Goal: Transaction & Acquisition: Obtain resource

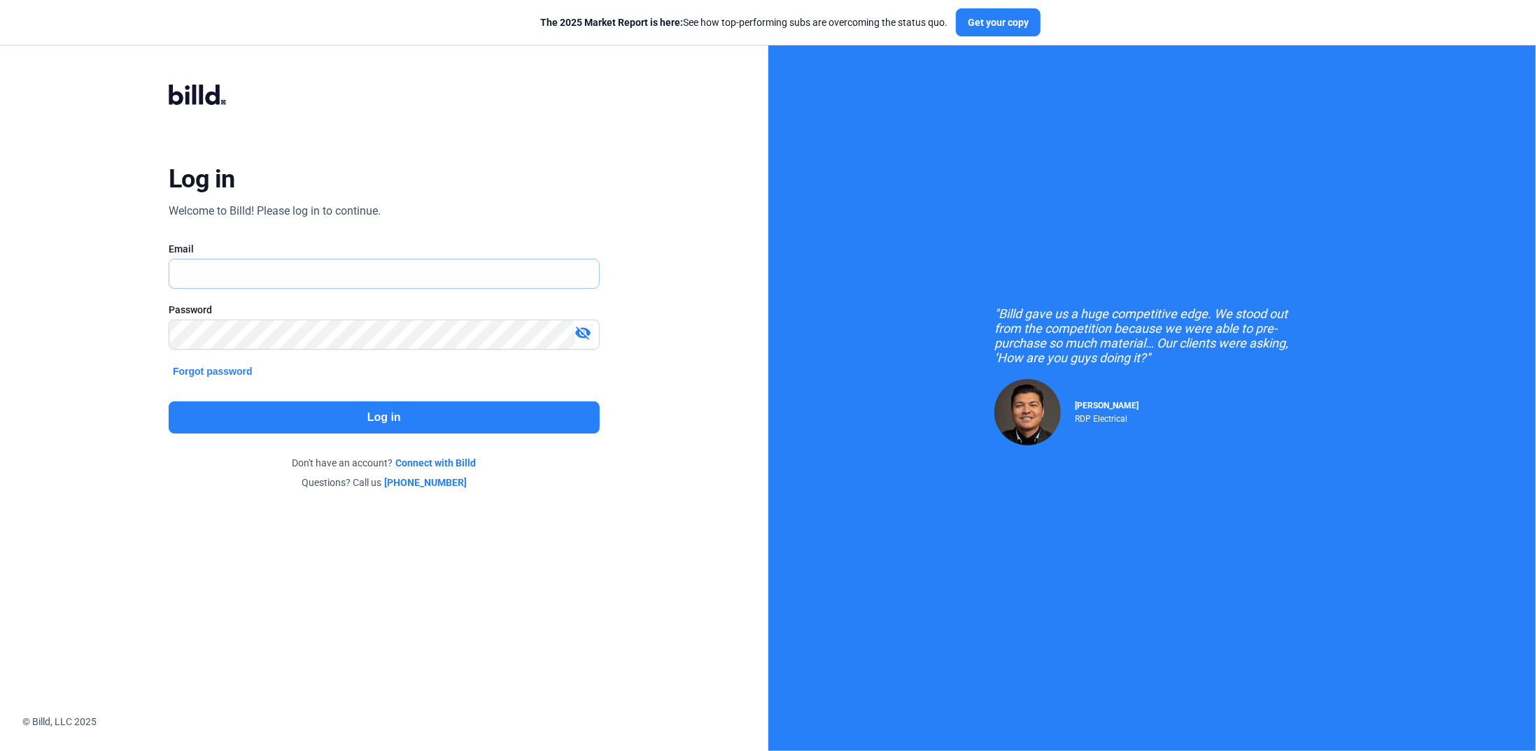
click at [240, 271] on input "text" at bounding box center [375, 274] width 413 height 29
type input "[PERSON_NAME][EMAIL_ADDRESS][DOMAIN_NAME]"
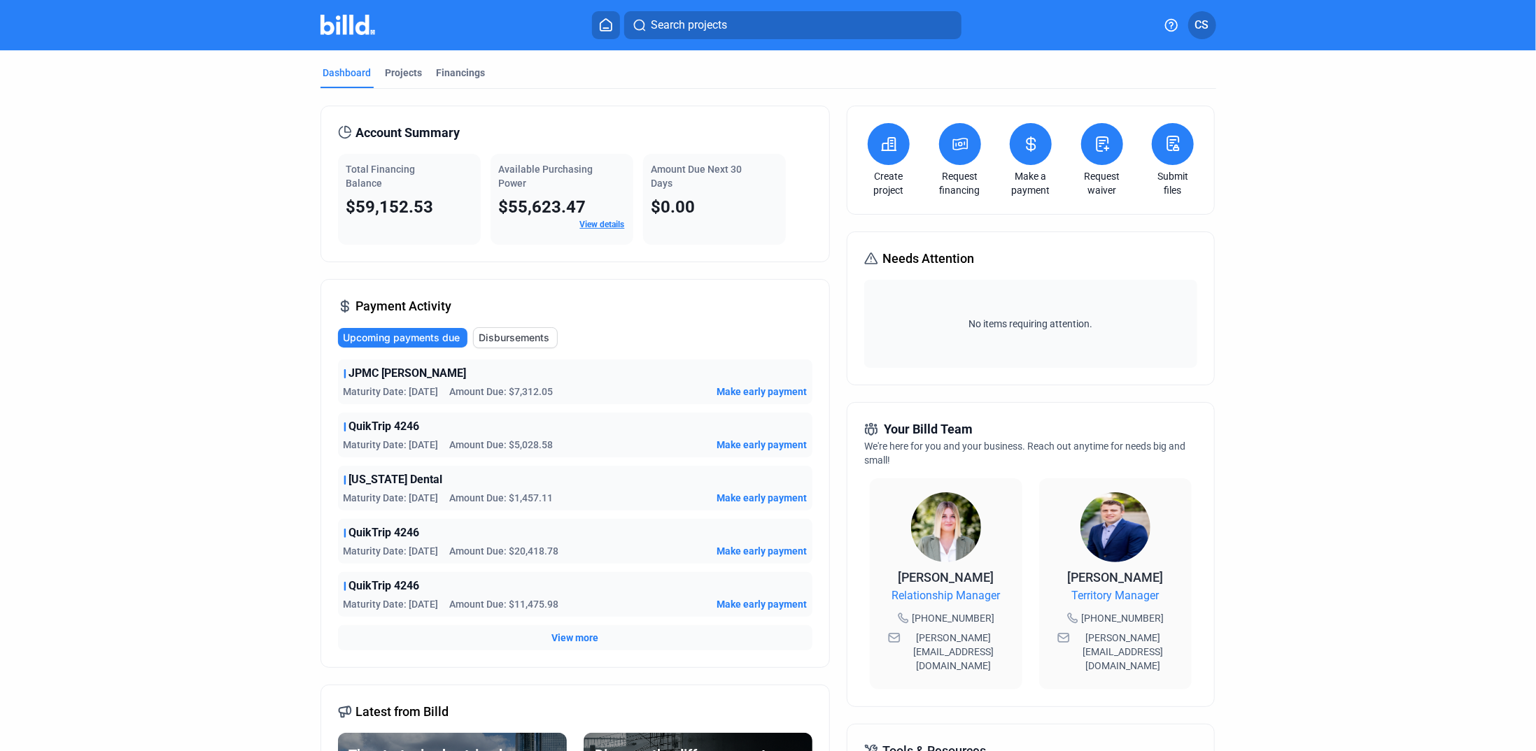
click at [595, 225] on link "View details" at bounding box center [602, 225] width 45 height 10
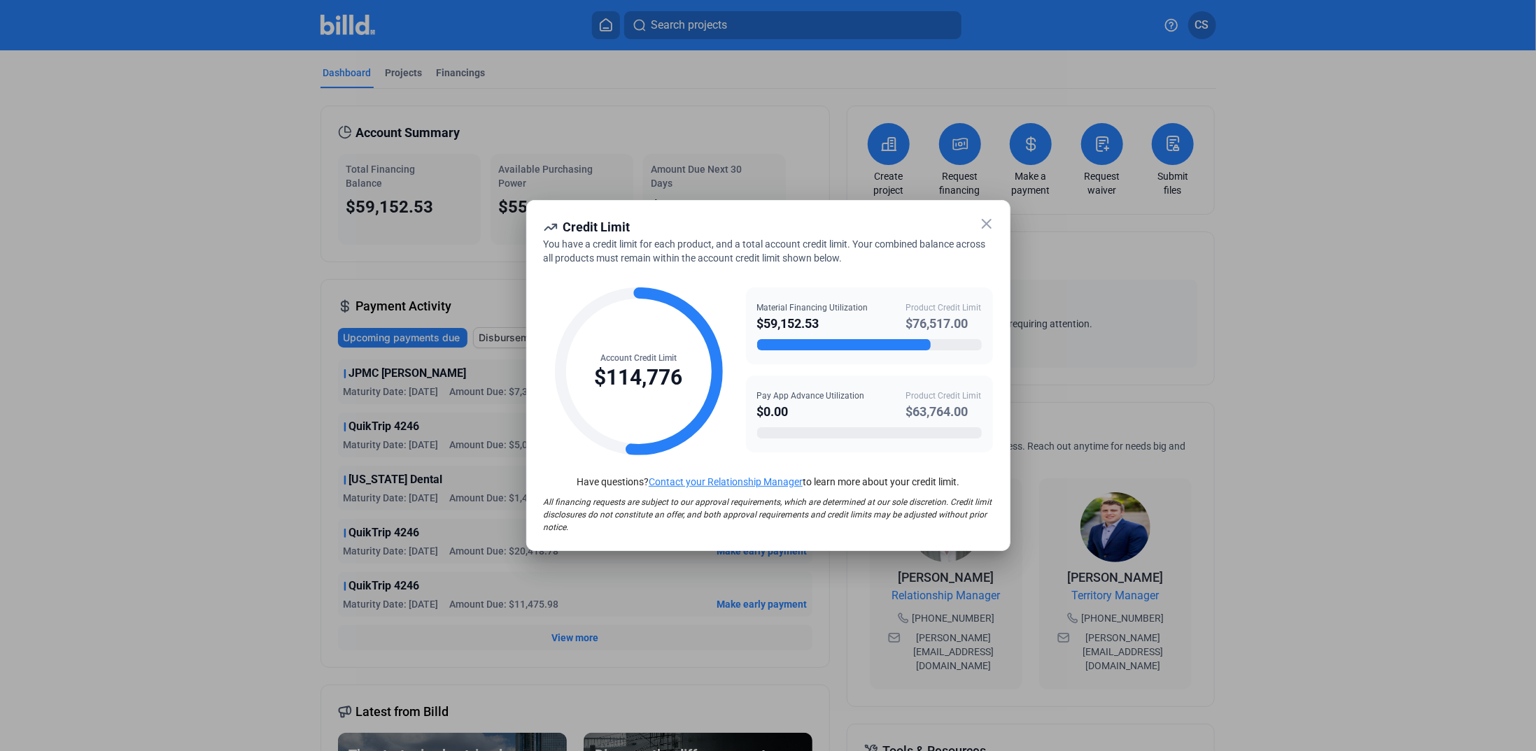
click at [993, 226] on icon at bounding box center [986, 223] width 17 height 17
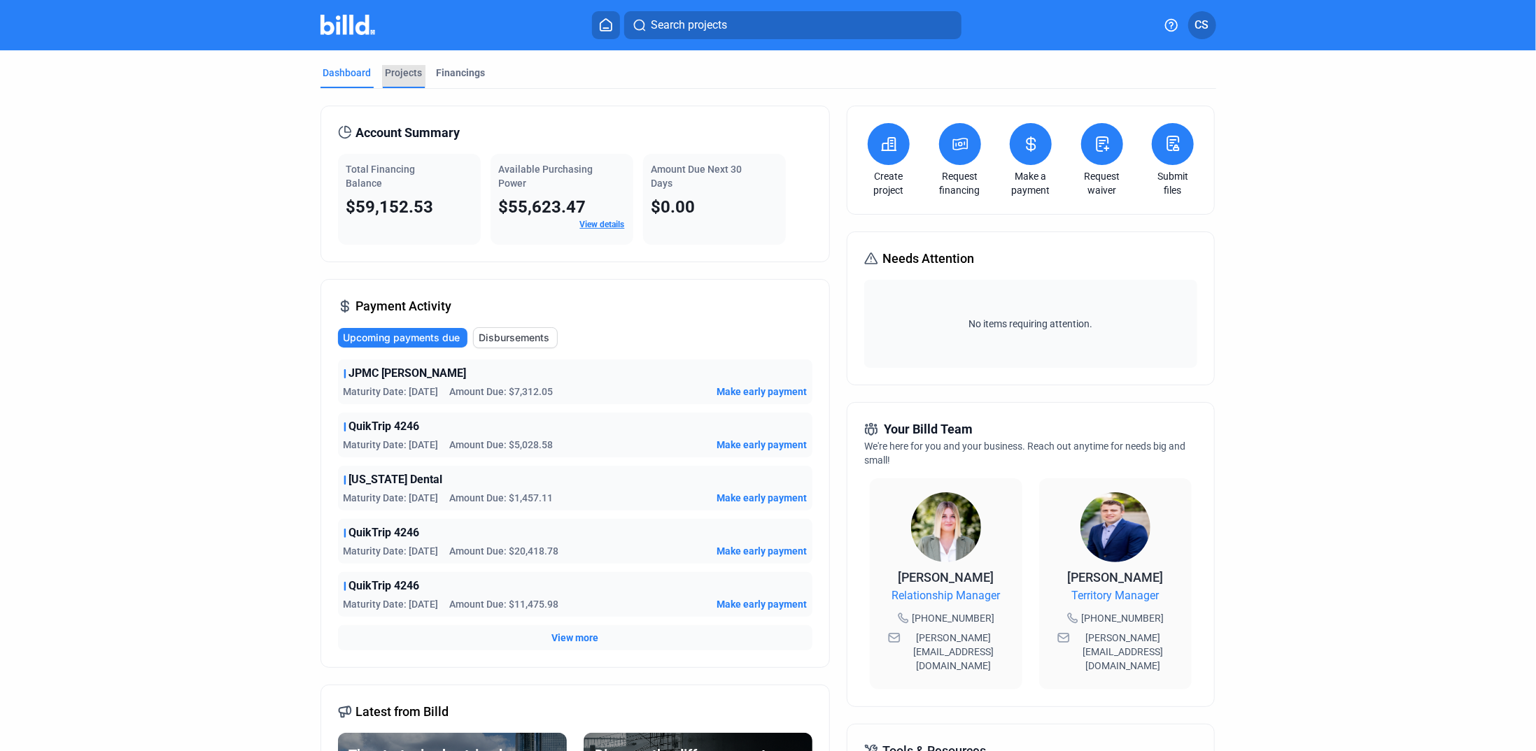
click at [403, 73] on div "Projects" at bounding box center [403, 73] width 37 height 14
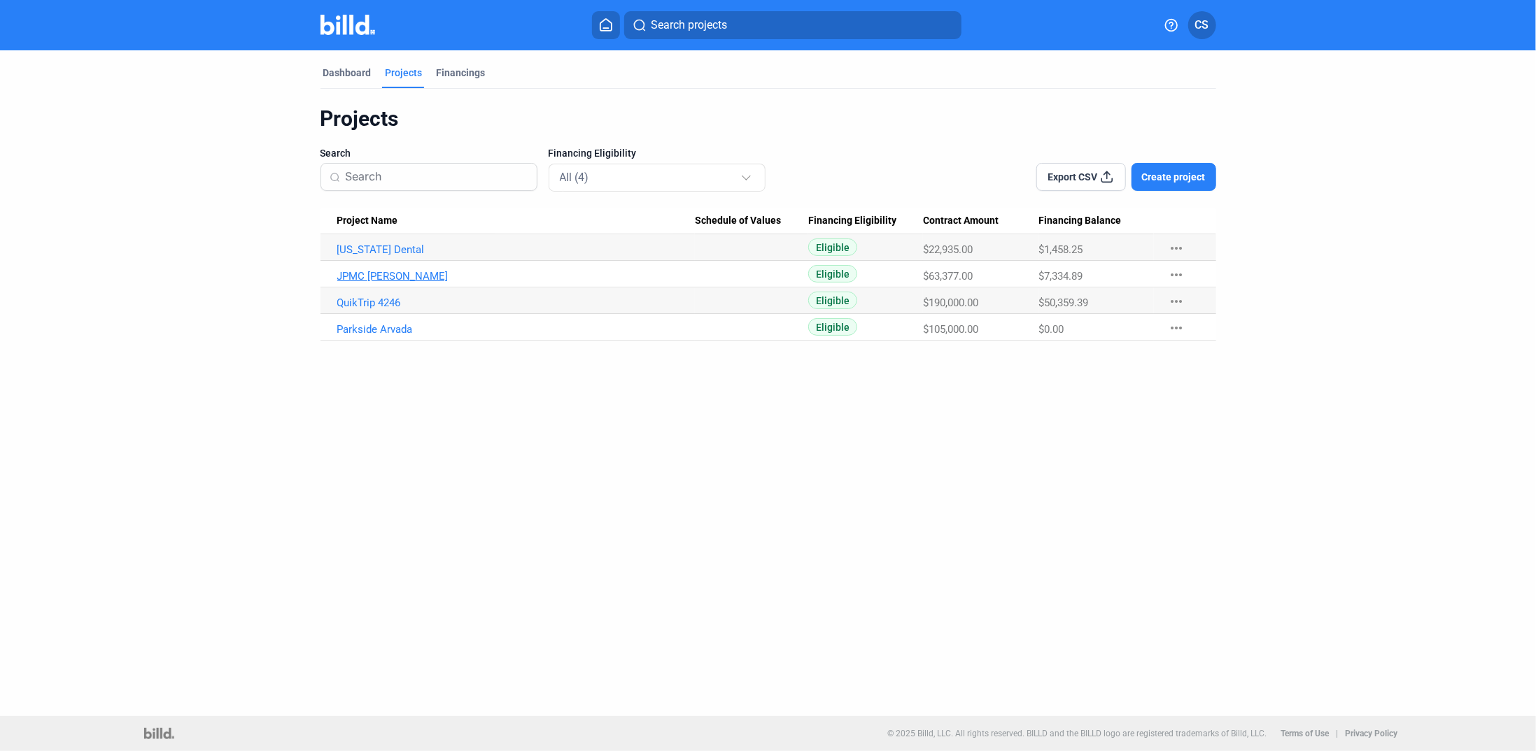
click at [387, 271] on link "JPMC [PERSON_NAME]" at bounding box center [515, 276] width 357 height 13
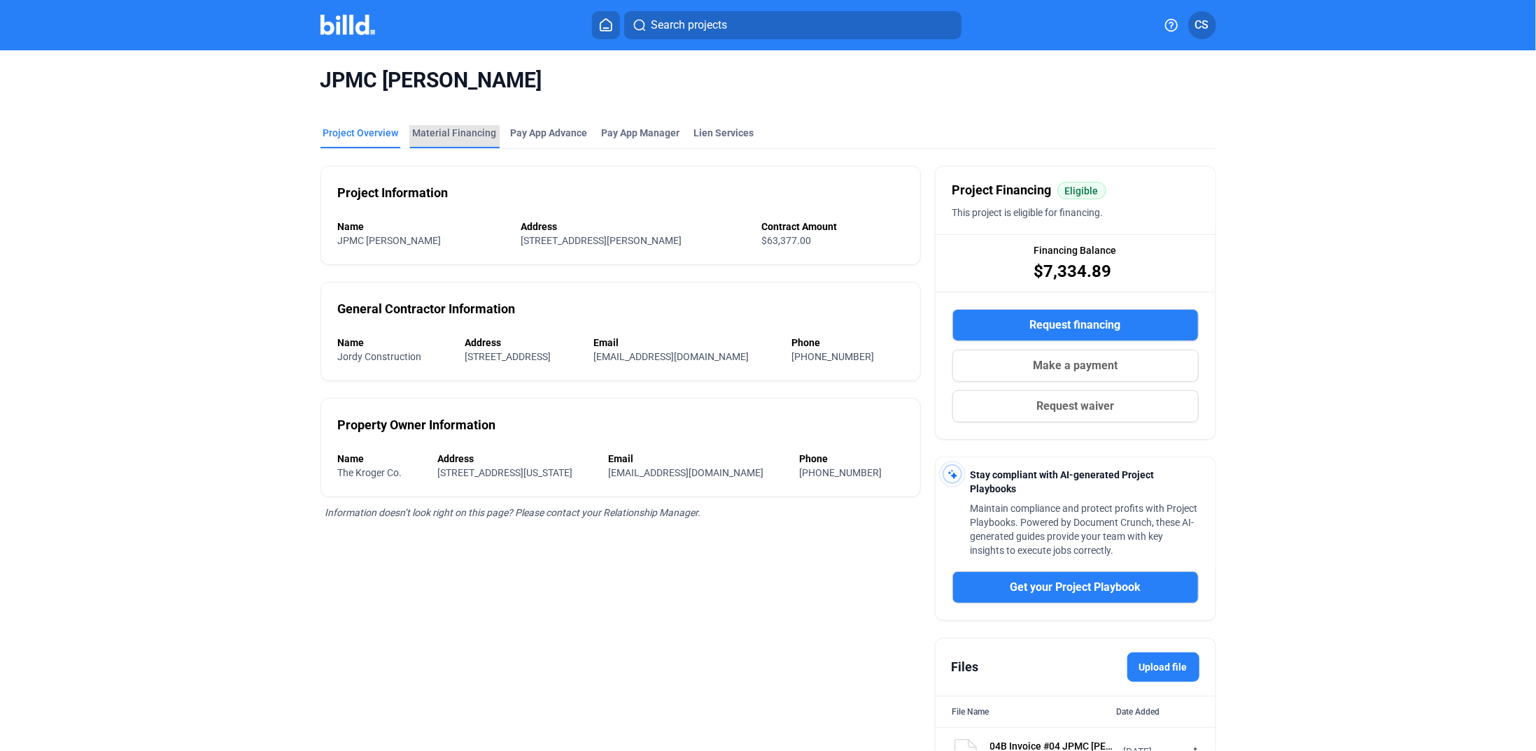
click at [473, 131] on div "Material Financing" at bounding box center [455, 133] width 84 height 14
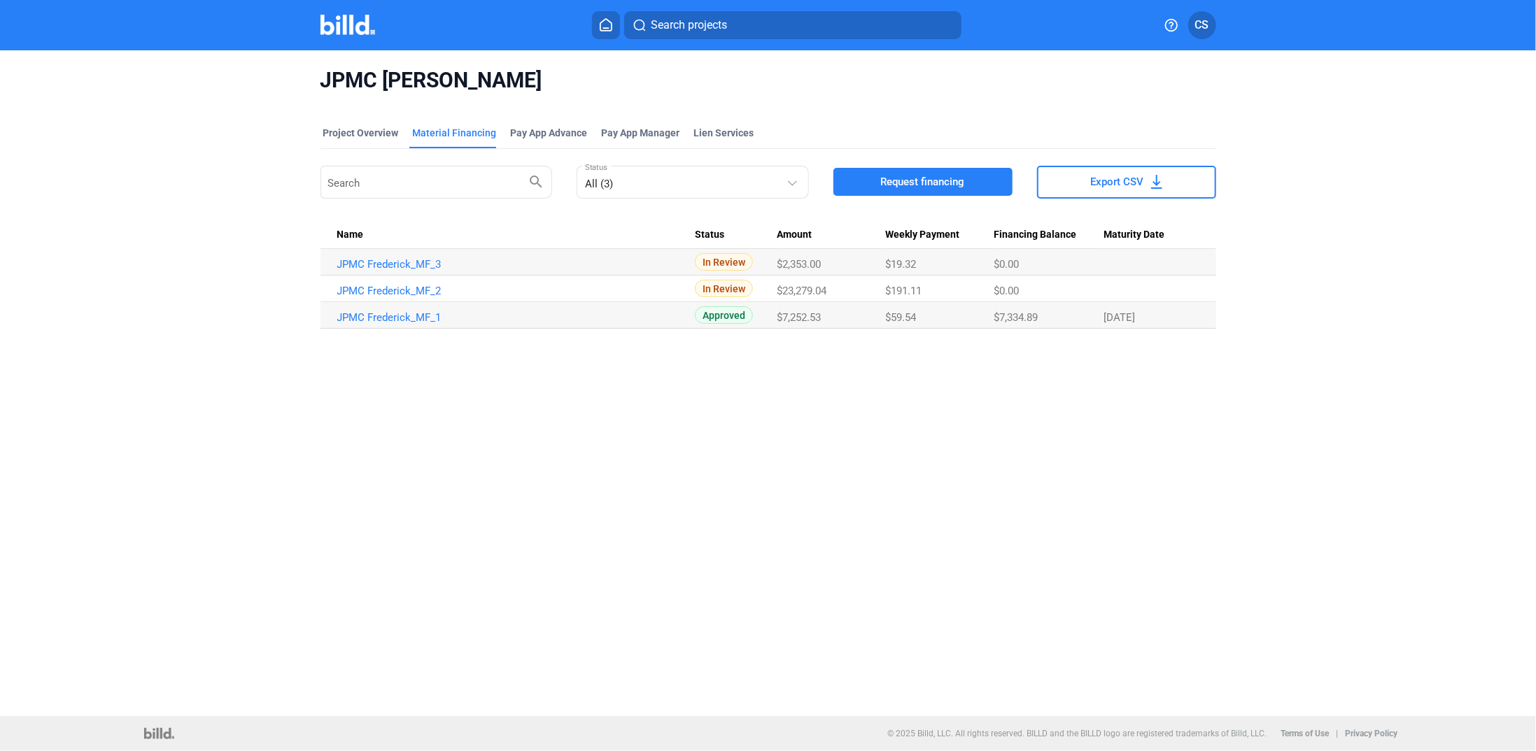
click at [605, 19] on icon at bounding box center [605, 25] width 11 height 12
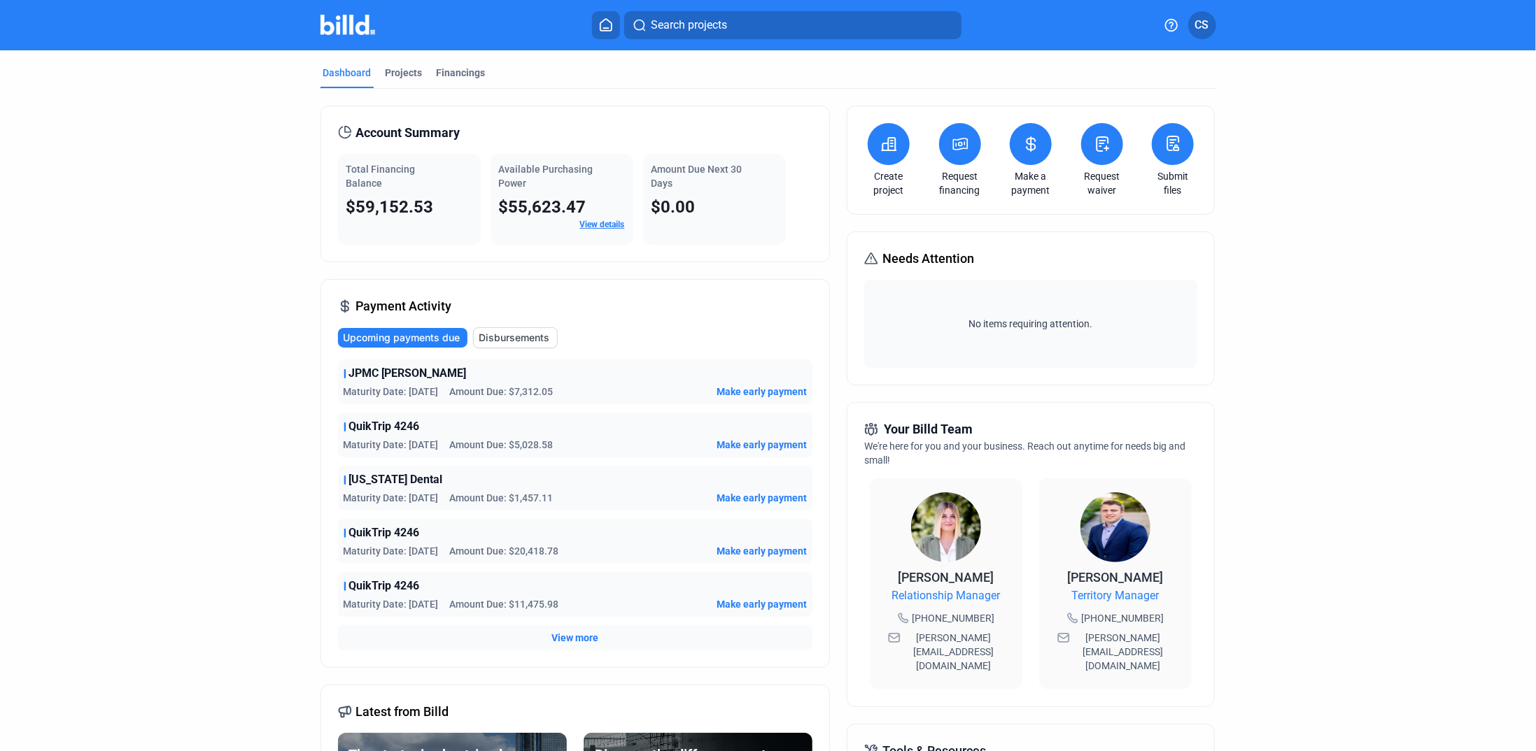
click at [575, 633] on span "View more" at bounding box center [574, 638] width 47 height 14
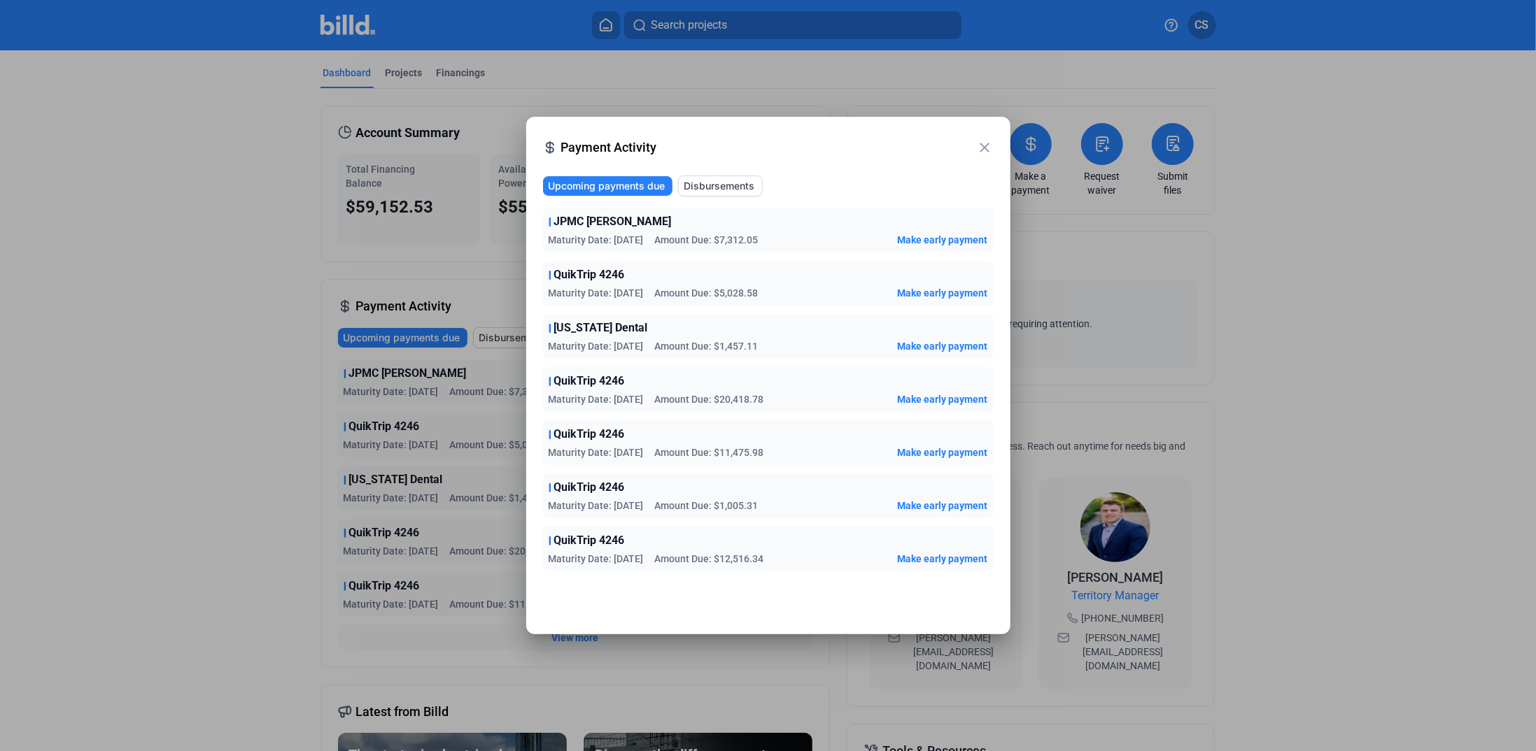
click at [982, 149] on mat-icon "close" at bounding box center [985, 147] width 17 height 17
